Goal: Task Accomplishment & Management: Use online tool/utility

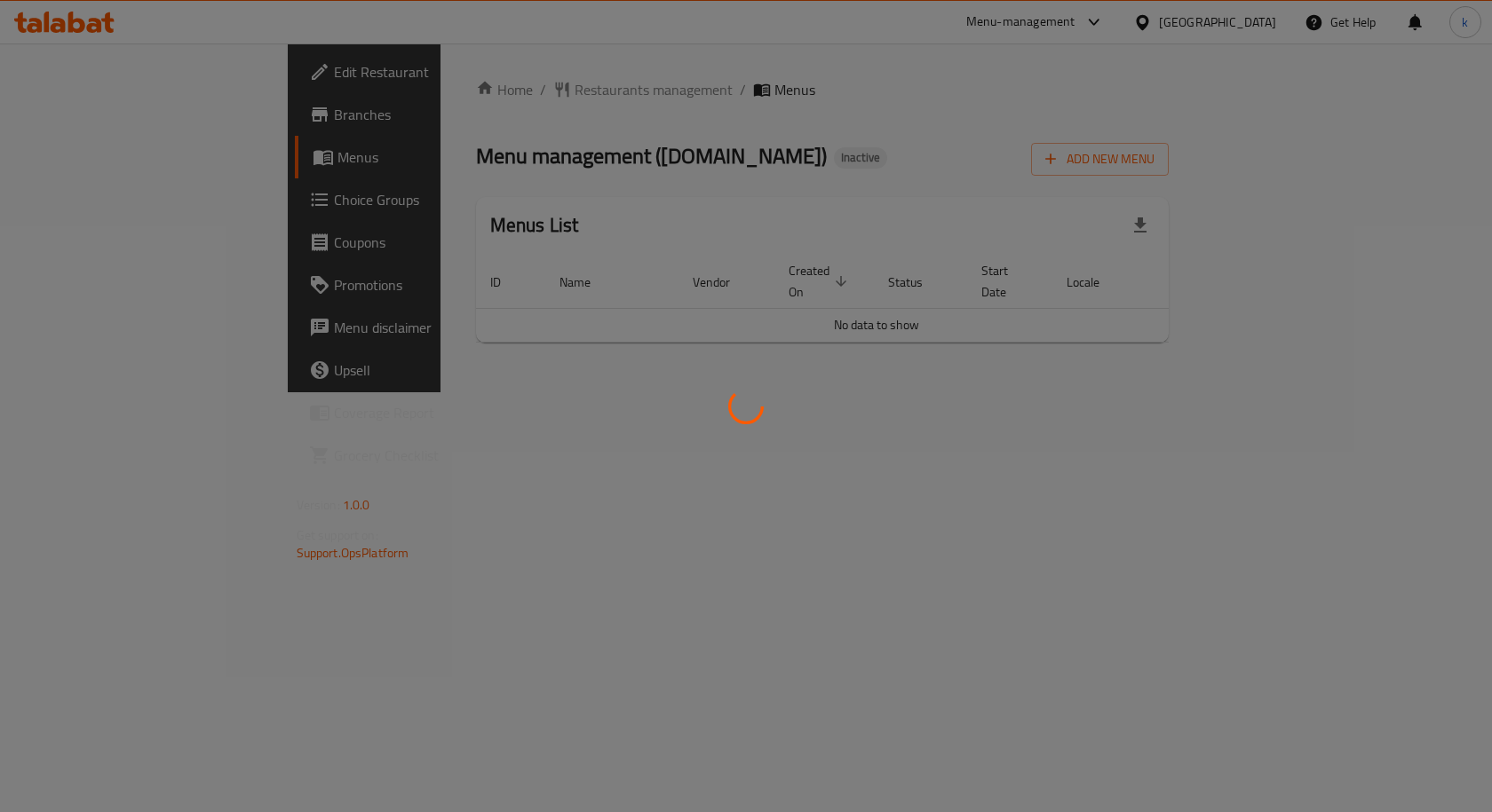
click at [108, 120] on div at bounding box center [746, 406] width 1492 height 812
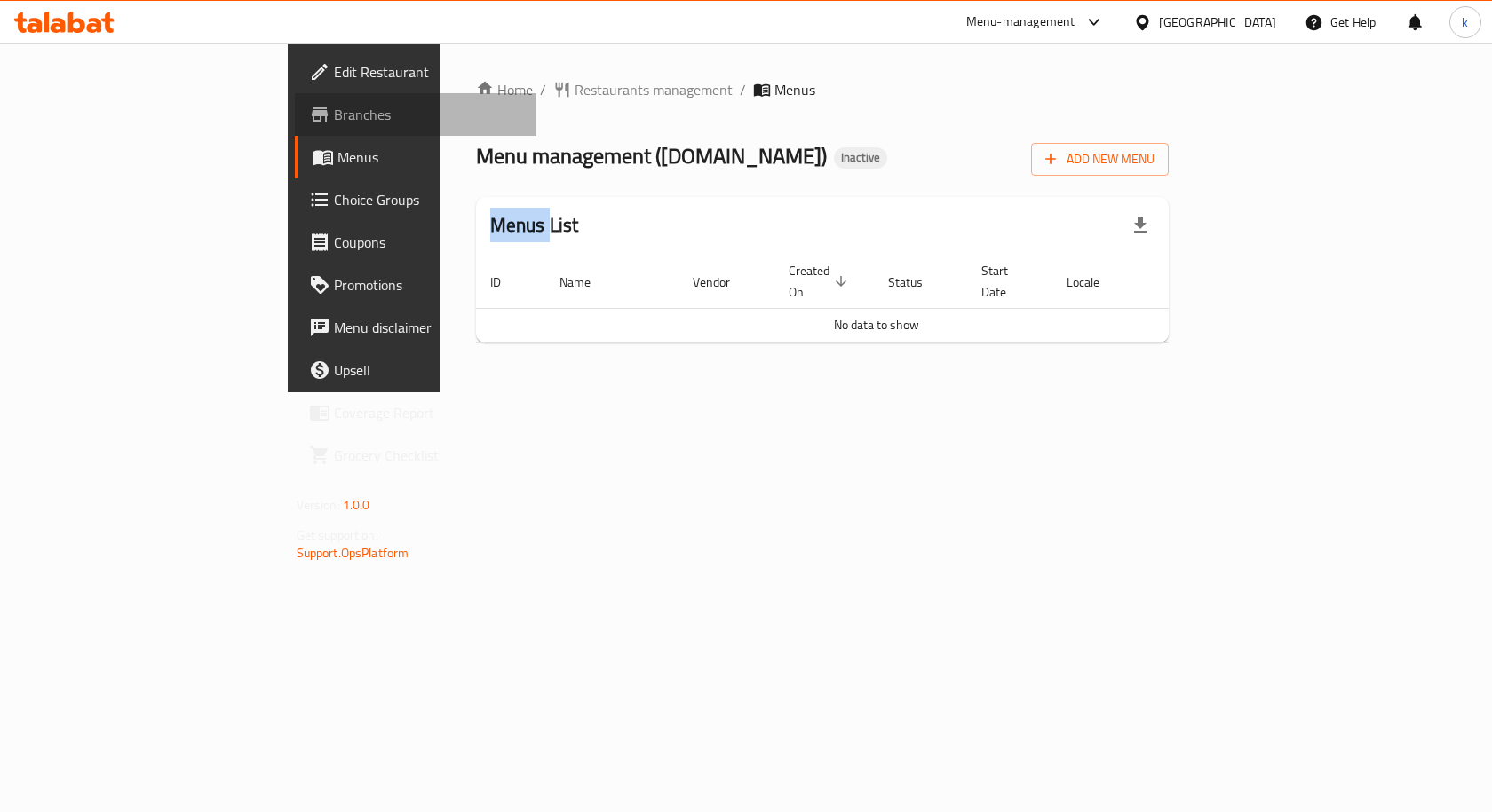
click at [334, 120] on span "Branches" at bounding box center [428, 114] width 189 height 21
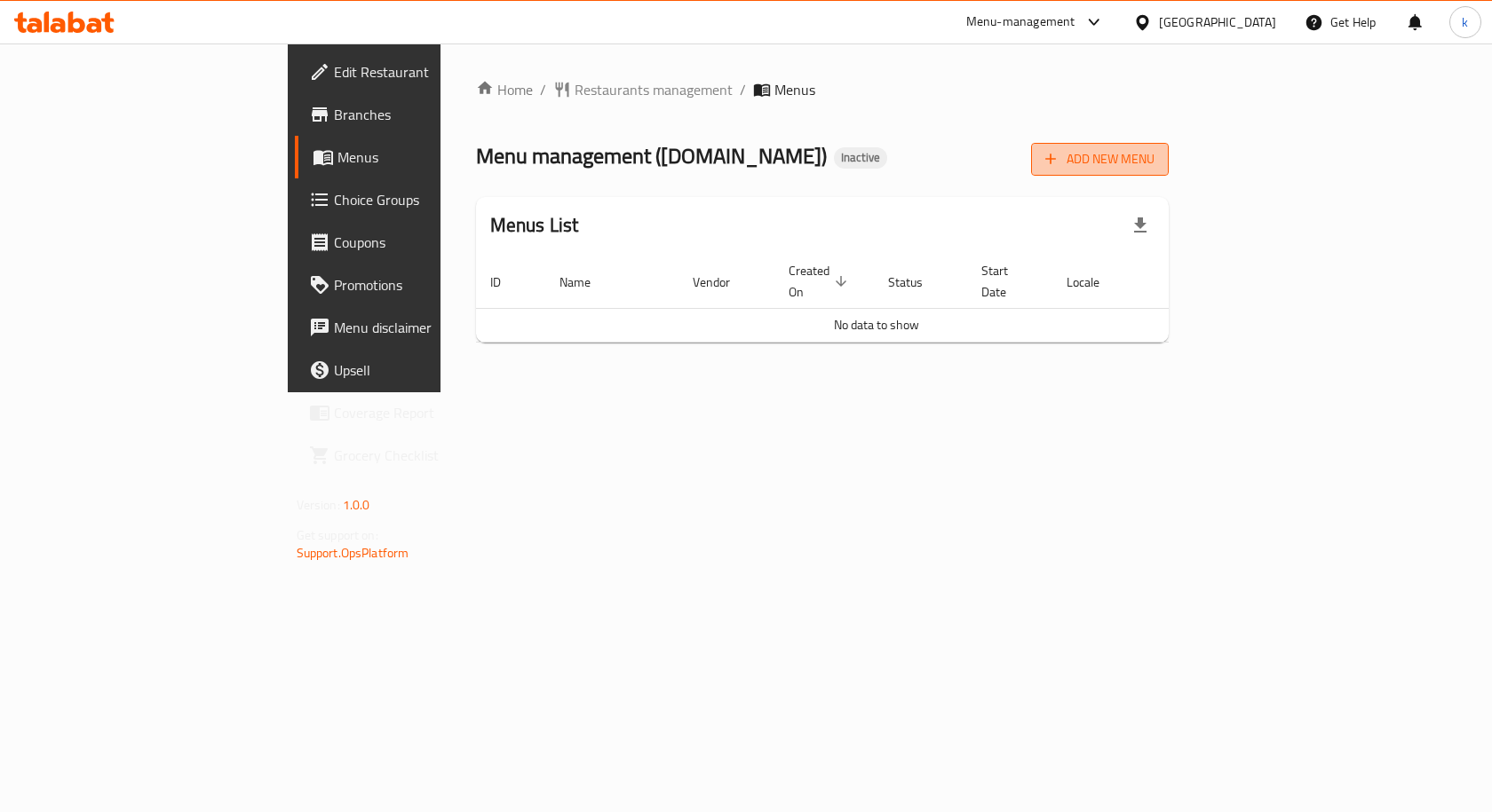
click at [1154, 161] on span "Add New Menu" at bounding box center [1099, 158] width 109 height 22
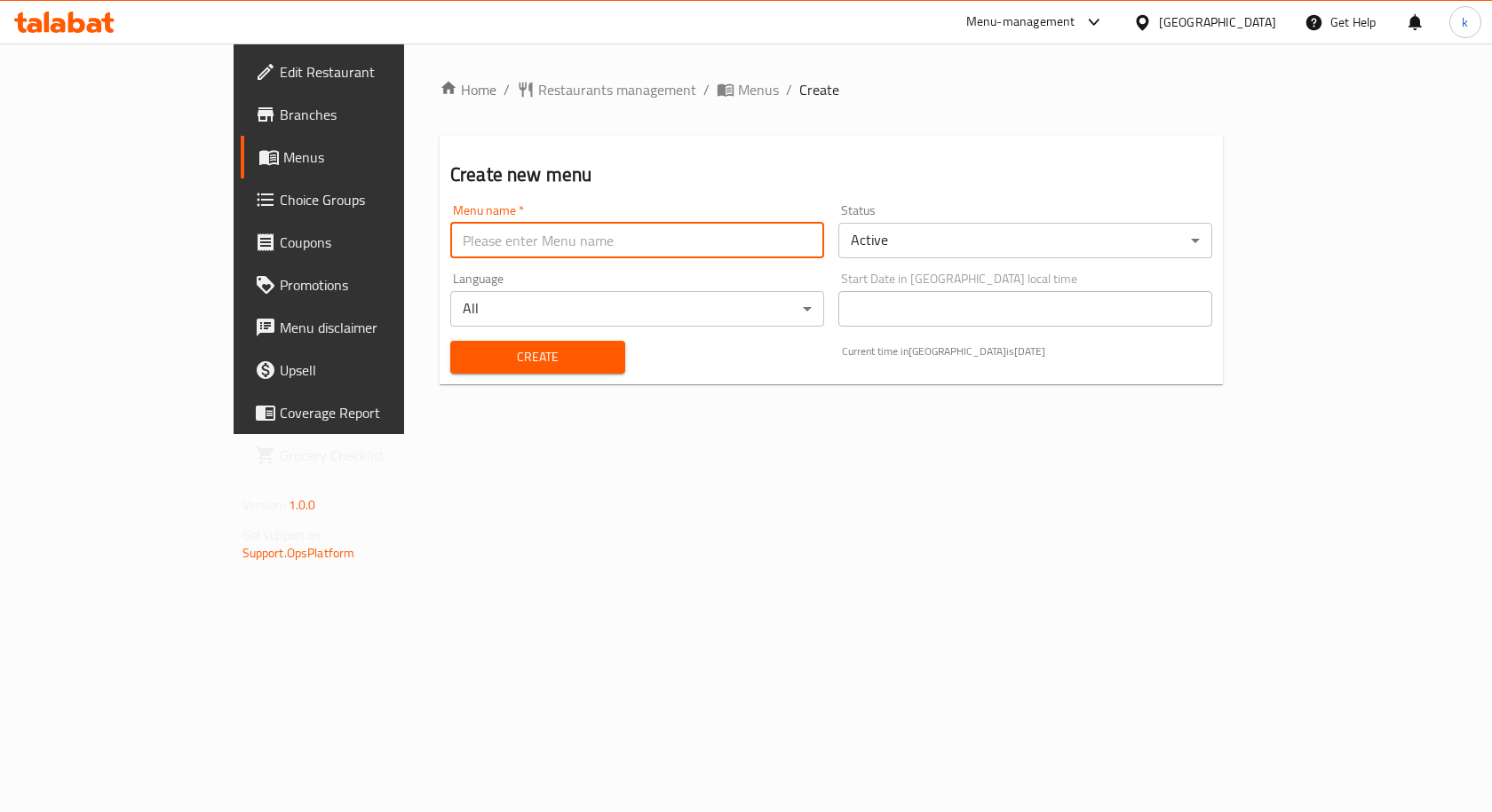
click at [450, 247] on input "text" at bounding box center [637, 240] width 374 height 35
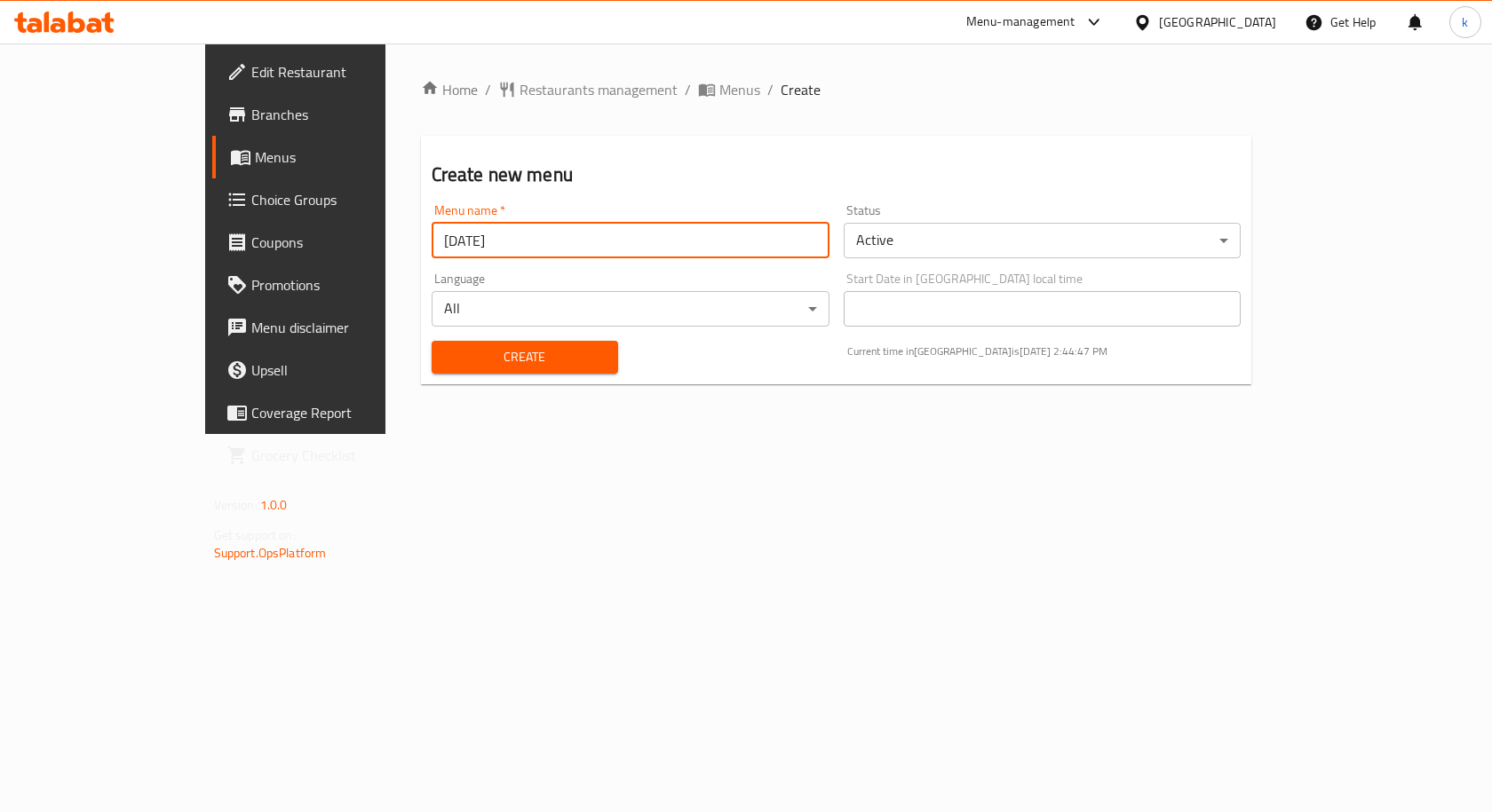
type input "2/10/2025"
click at [446, 346] on span "Create" at bounding box center [525, 357] width 159 height 22
